Goal: Check status: Check status

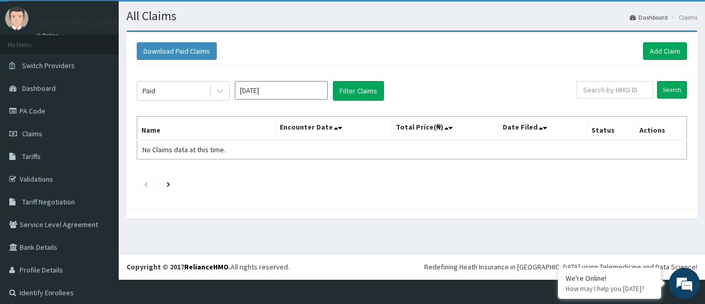
scroll to position [29, 0]
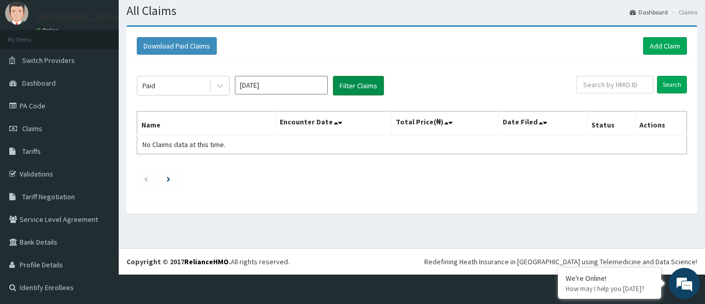
click at [357, 89] on button "Filter Claims" at bounding box center [358, 86] width 51 height 20
click at [309, 89] on input "[DATE]" at bounding box center [281, 85] width 93 height 19
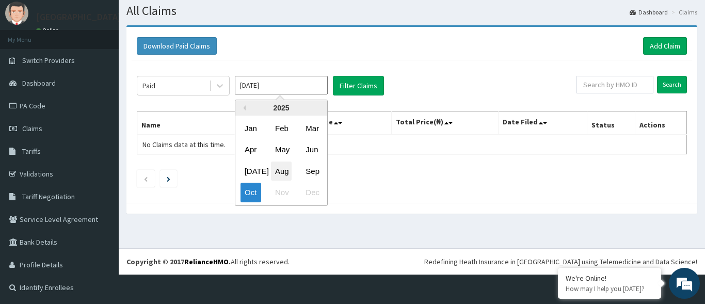
click at [287, 172] on div "Aug" at bounding box center [281, 171] width 21 height 19
type input "[DATE]"
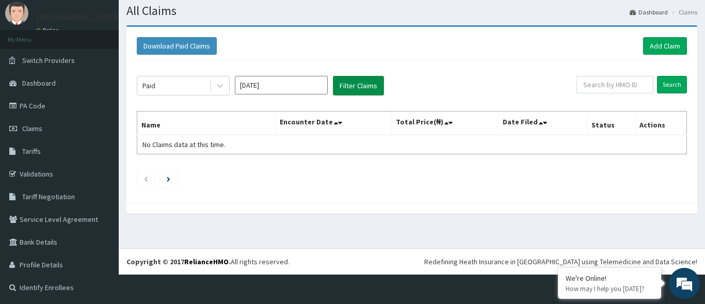
click at [349, 81] on button "Filter Claims" at bounding box center [358, 86] width 51 height 20
click at [362, 90] on button "Filter Claims" at bounding box center [358, 86] width 51 height 20
click at [592, 216] on div "Download Paid Claims Add Claim × Note you can only download claims within a max…" at bounding box center [412, 124] width 586 height 199
click at [458, 205] on div at bounding box center [411, 208] width 571 height 11
click at [360, 85] on button "Filter Claims" at bounding box center [358, 86] width 51 height 20
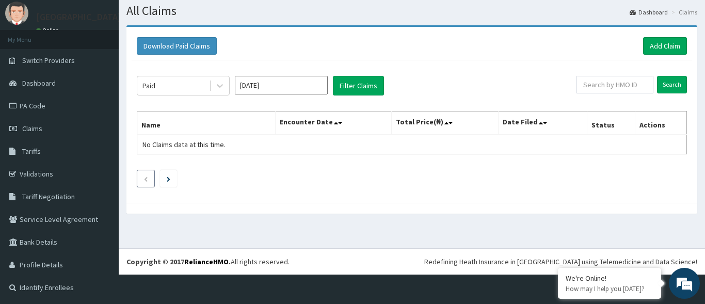
click at [150, 180] on li at bounding box center [146, 179] width 18 height 18
click at [220, 95] on div at bounding box center [220, 85] width 19 height 19
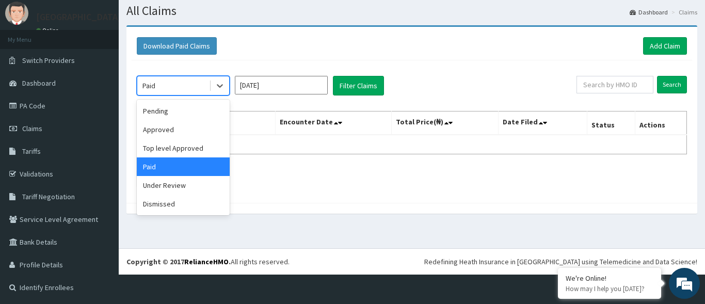
click at [179, 174] on div "Paid" at bounding box center [183, 166] width 93 height 19
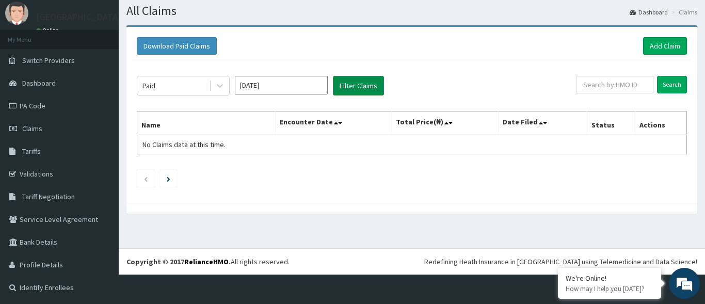
click at [375, 85] on button "Filter Claims" at bounding box center [358, 86] width 51 height 20
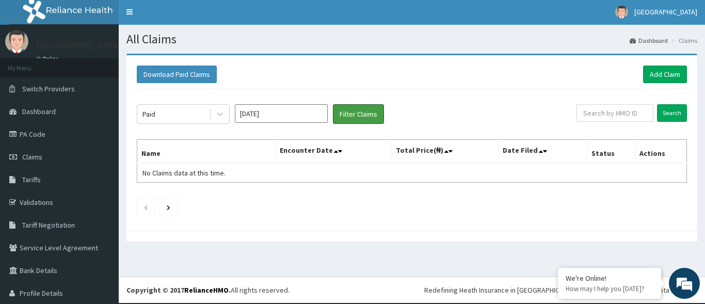
scroll to position [0, 0]
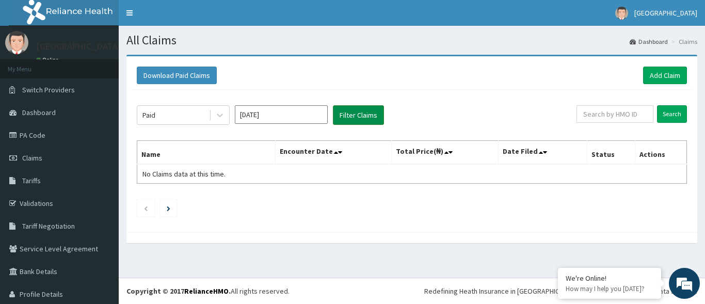
click at [360, 122] on button "Filter Claims" at bounding box center [358, 115] width 51 height 20
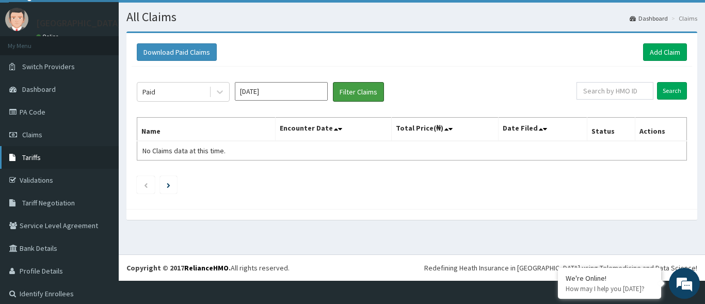
scroll to position [29, 0]
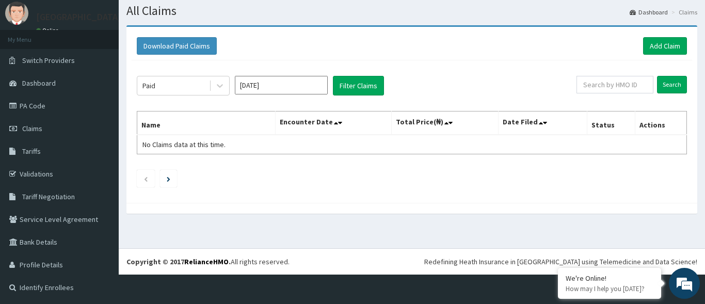
click at [461, 182] on ul at bounding box center [412, 179] width 550 height 18
click at [367, 84] on button "Filter Claims" at bounding box center [358, 86] width 51 height 20
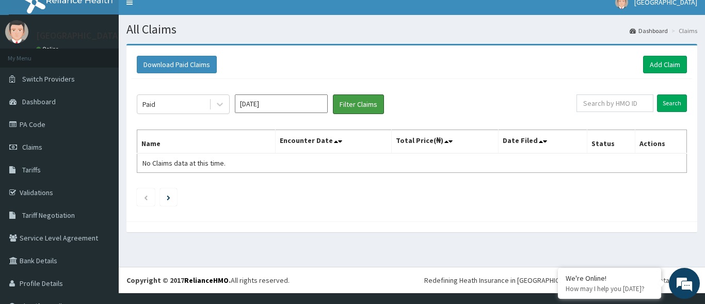
scroll to position [0, 0]
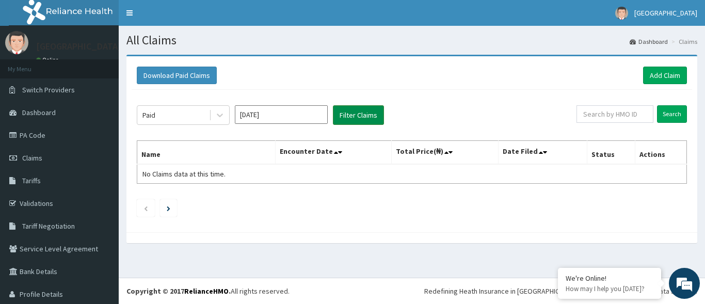
click at [356, 114] on button "Filter Claims" at bounding box center [358, 115] width 51 height 20
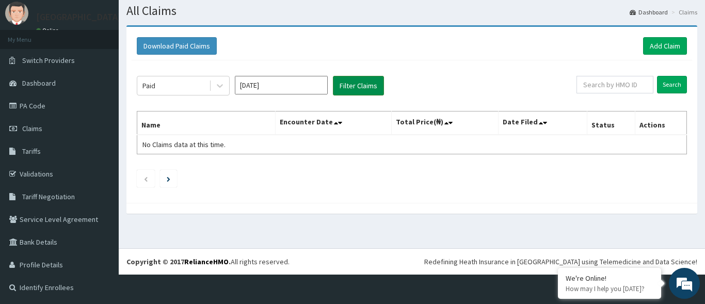
click at [368, 90] on button "Filter Claims" at bounding box center [358, 86] width 51 height 20
click at [217, 84] on icon at bounding box center [220, 85] width 10 height 10
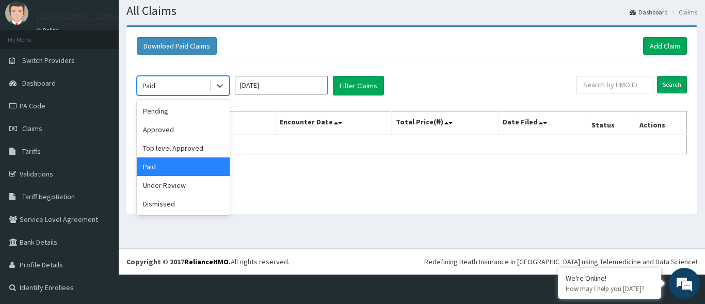
click at [206, 167] on div "Paid" at bounding box center [183, 166] width 93 height 19
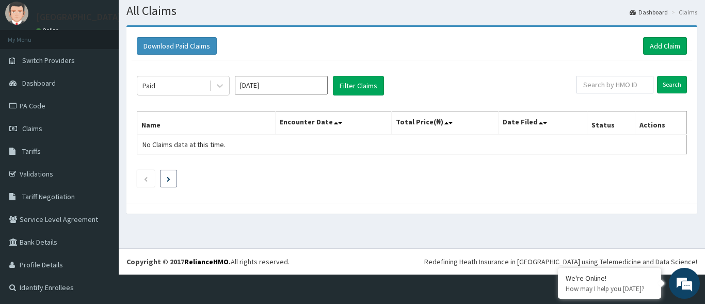
click at [169, 176] on link "Next page" at bounding box center [169, 178] width 4 height 9
click at [147, 176] on icon "Previous page" at bounding box center [145, 179] width 5 height 6
click at [246, 164] on div "Paid [DATE] Filter Claims Search Name Encounter Date Total Price(₦) Date Filed …" at bounding box center [412, 128] width 560 height 137
click at [366, 85] on button "Filter Claims" at bounding box center [358, 86] width 51 height 20
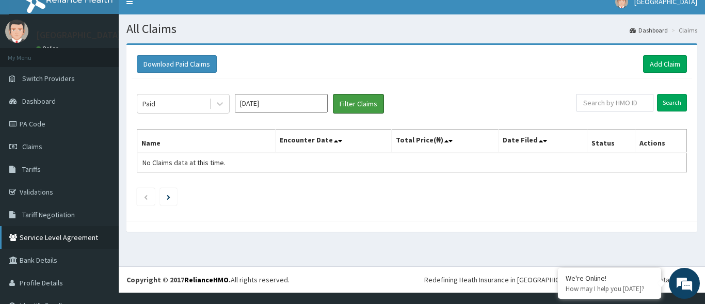
scroll to position [0, 0]
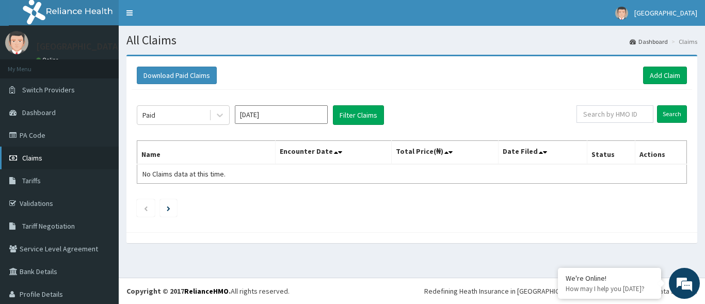
click at [39, 159] on span "Claims" at bounding box center [32, 157] width 20 height 9
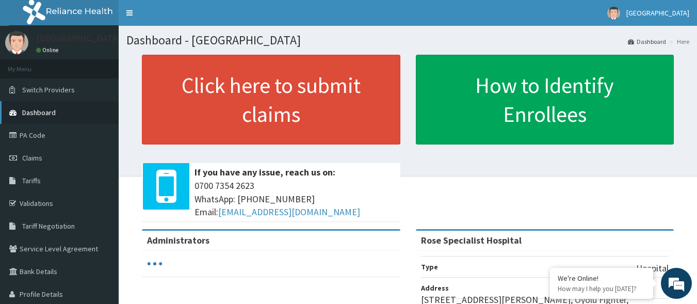
click at [47, 112] on span "Dashboard" at bounding box center [39, 112] width 34 height 9
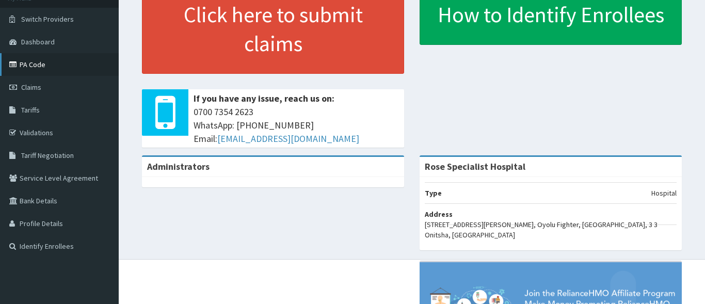
scroll to position [52, 0]
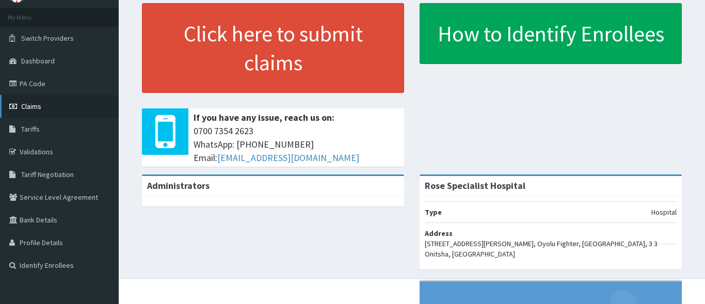
click at [29, 105] on span "Claims" at bounding box center [31, 106] width 20 height 9
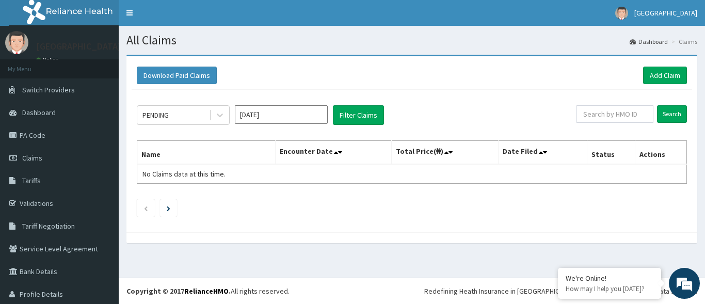
click at [550, 218] on div "PENDING Oct 2025 Filter Claims Search Name Encounter Date Total Price(₦) Date F…" at bounding box center [412, 158] width 560 height 137
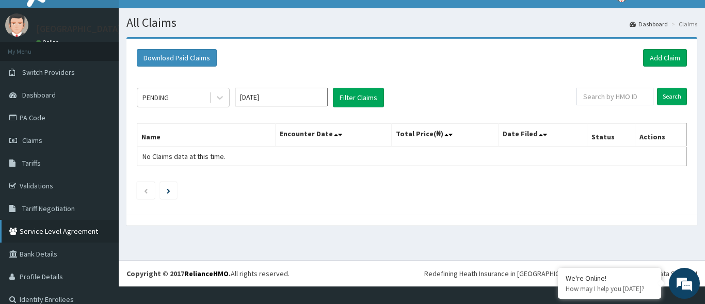
scroll to position [29, 0]
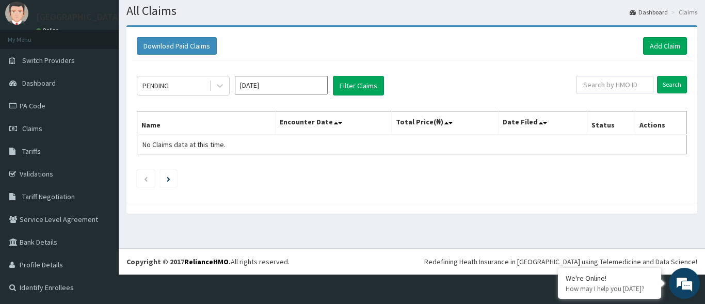
click at [167, 223] on div "Download Paid Claims Add Claim × Note you can only download claims within a max…" at bounding box center [412, 124] width 586 height 199
